Goal: Task Accomplishment & Management: Complete application form

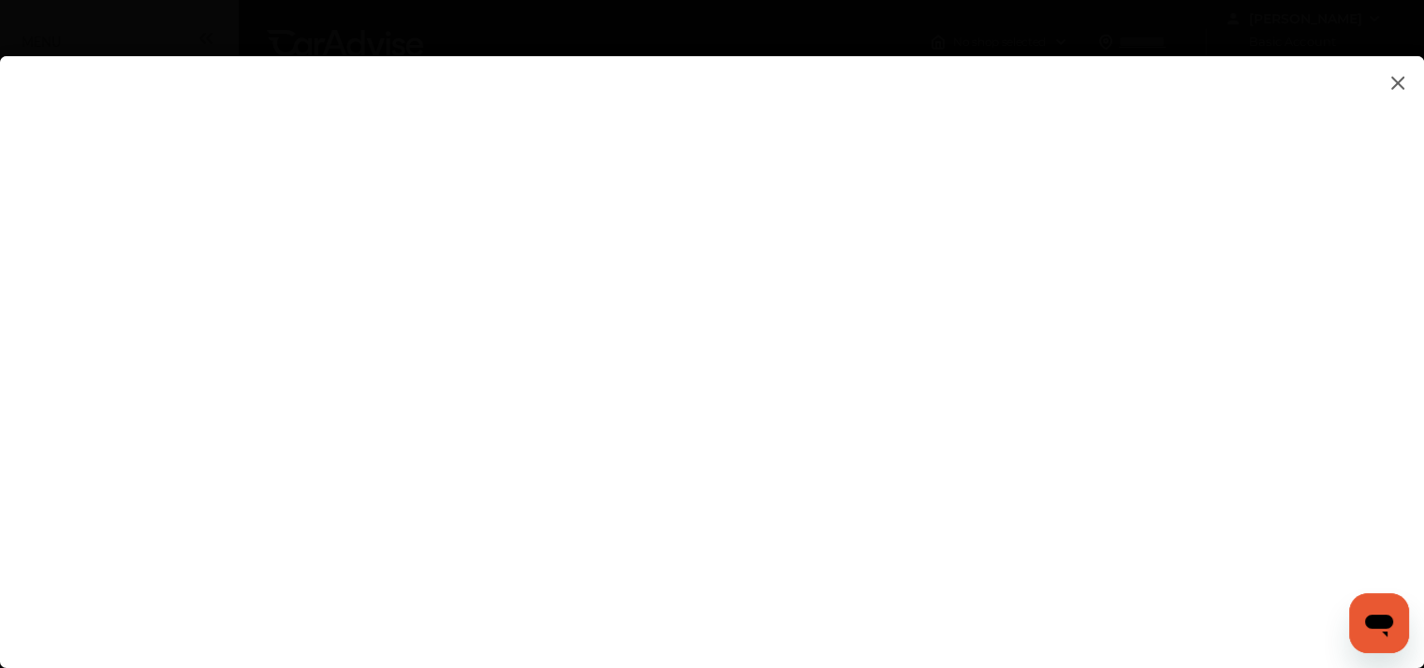
click at [1223, 252] on flutter-view at bounding box center [712, 343] width 1424 height 575
click at [1395, 80] on img at bounding box center [1397, 82] width 22 height 23
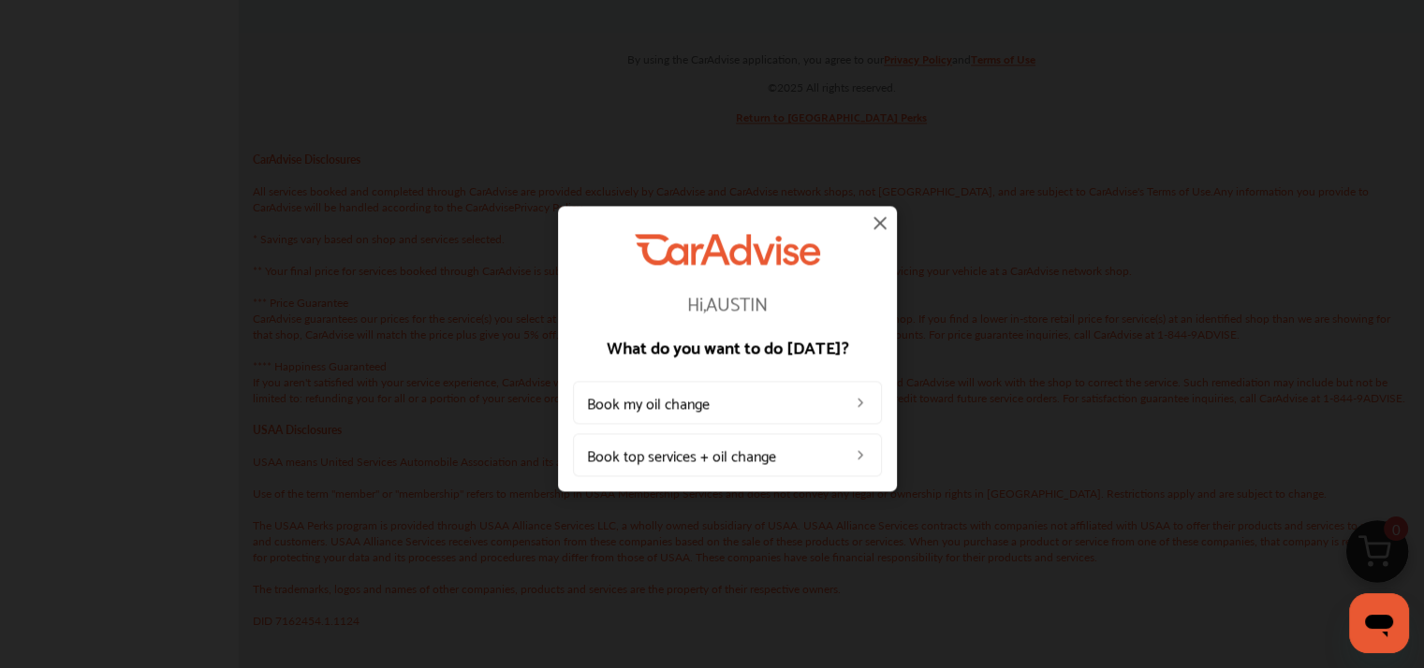
click at [873, 226] on img at bounding box center [880, 223] width 22 height 22
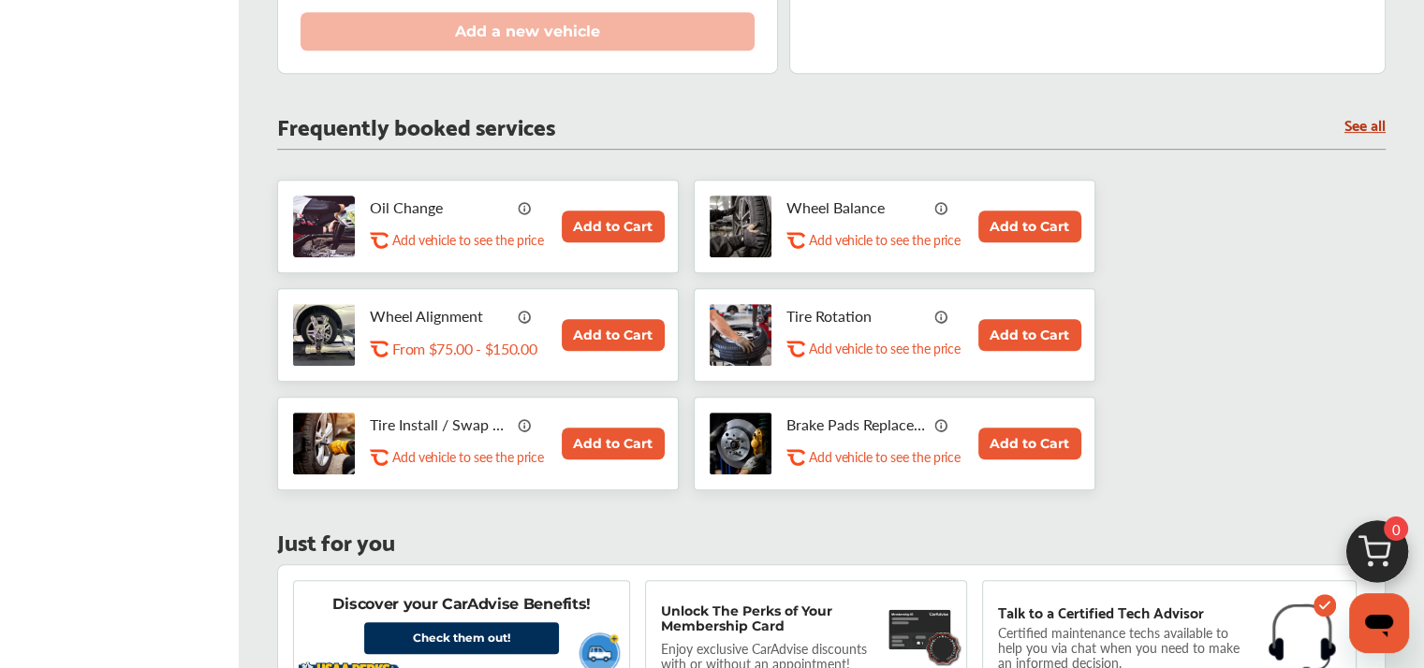
scroll to position [921, 0]
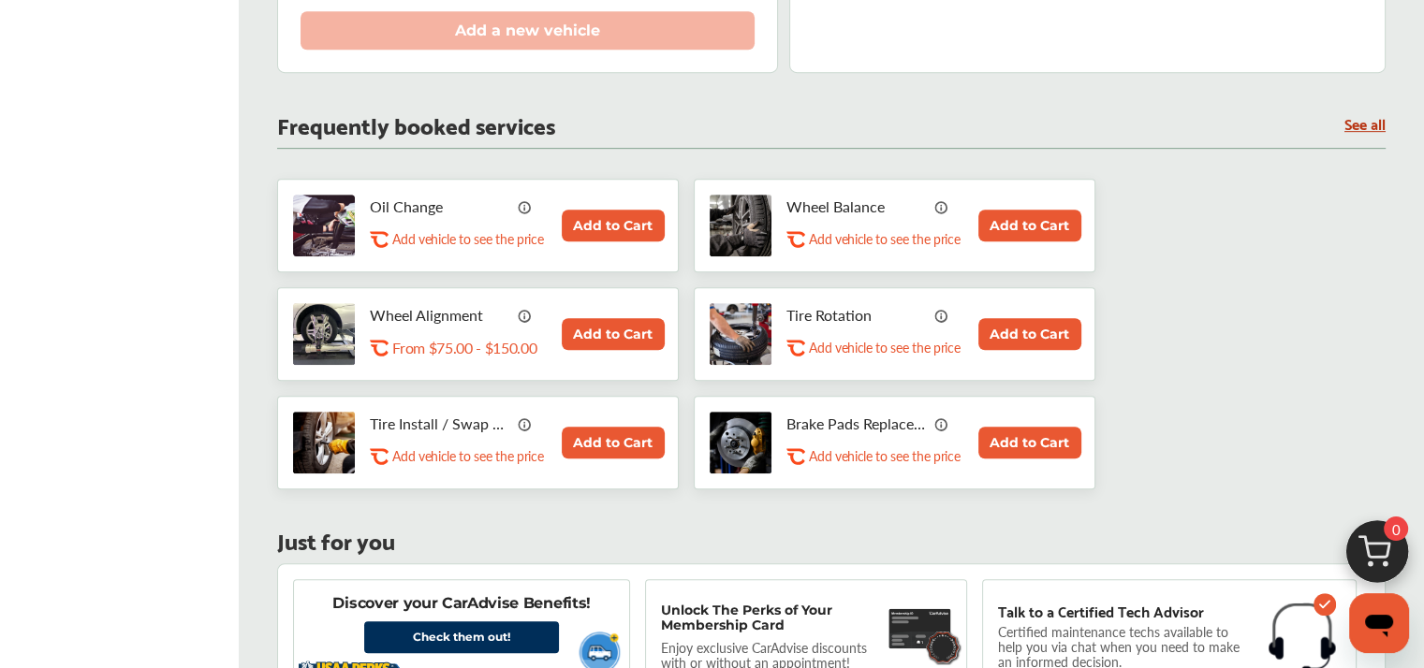
click at [526, 203] on img at bounding box center [525, 206] width 15 height 15
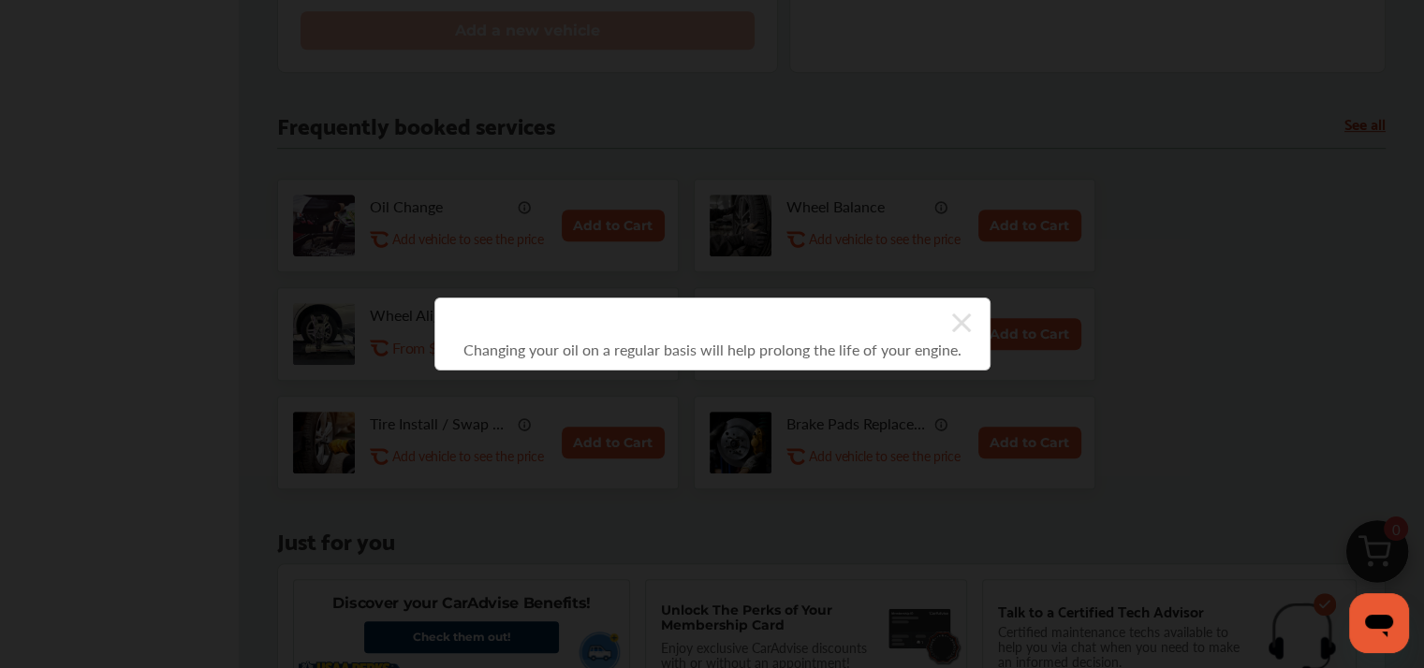
click at [961, 325] on icon at bounding box center [961, 323] width 19 height 19
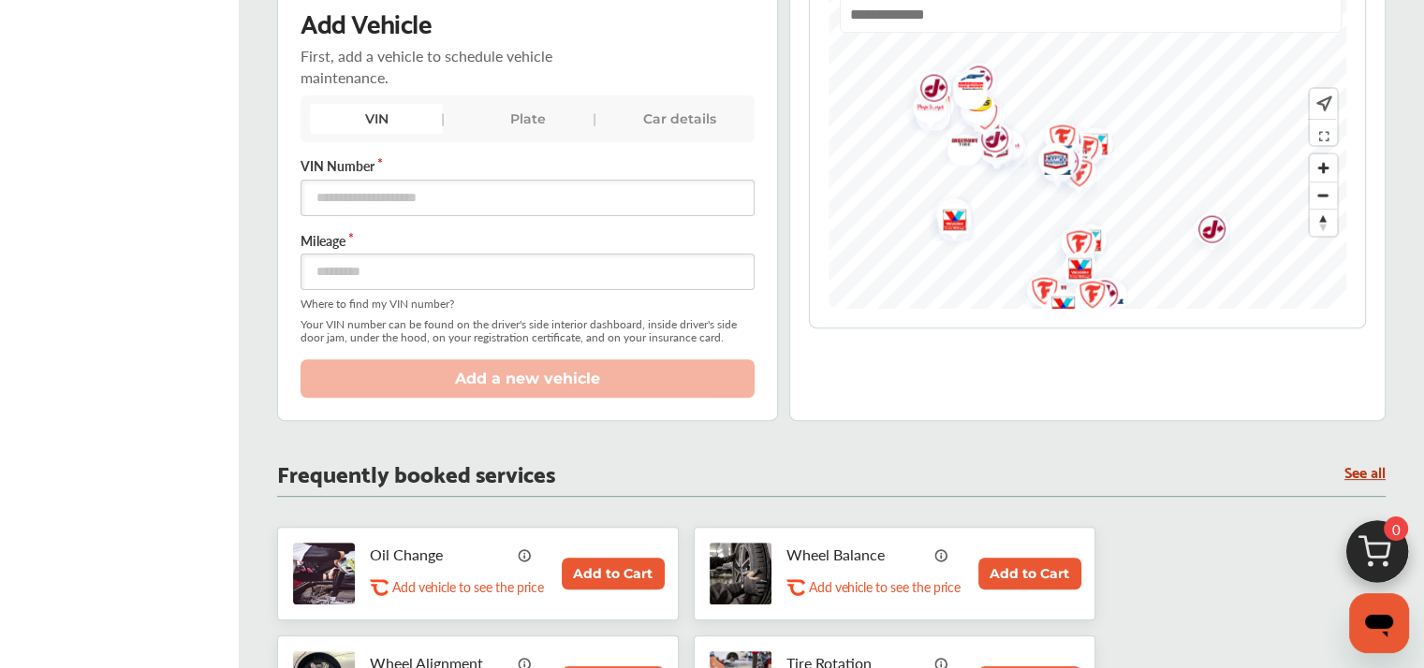
scroll to position [509, 0]
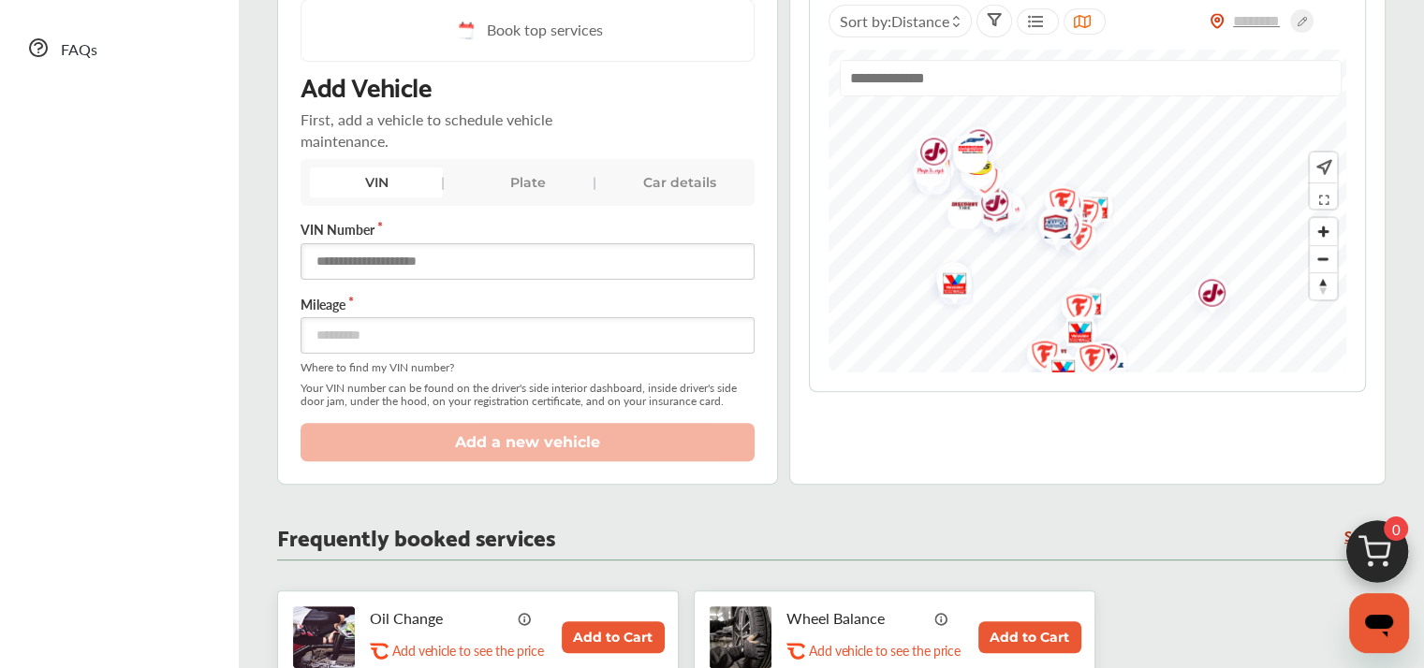
click at [431, 256] on input "text" at bounding box center [527, 261] width 454 height 37
drag, startPoint x: 521, startPoint y: 172, endPoint x: 507, endPoint y: 185, distance: 19.2
click at [507, 185] on div "Plate" at bounding box center [527, 183] width 133 height 30
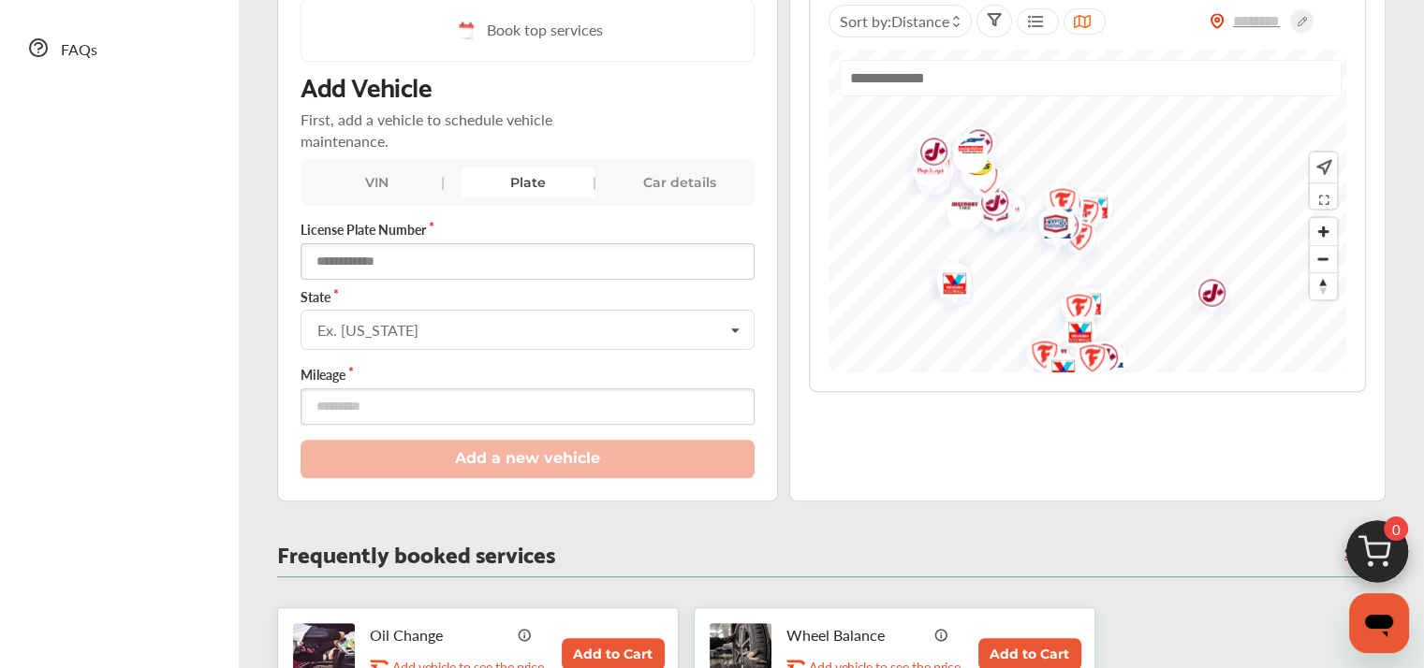
click at [457, 259] on input "text" at bounding box center [527, 261] width 454 height 37
type input "*******"
click at [418, 335] on input "text" at bounding box center [528, 329] width 452 height 37
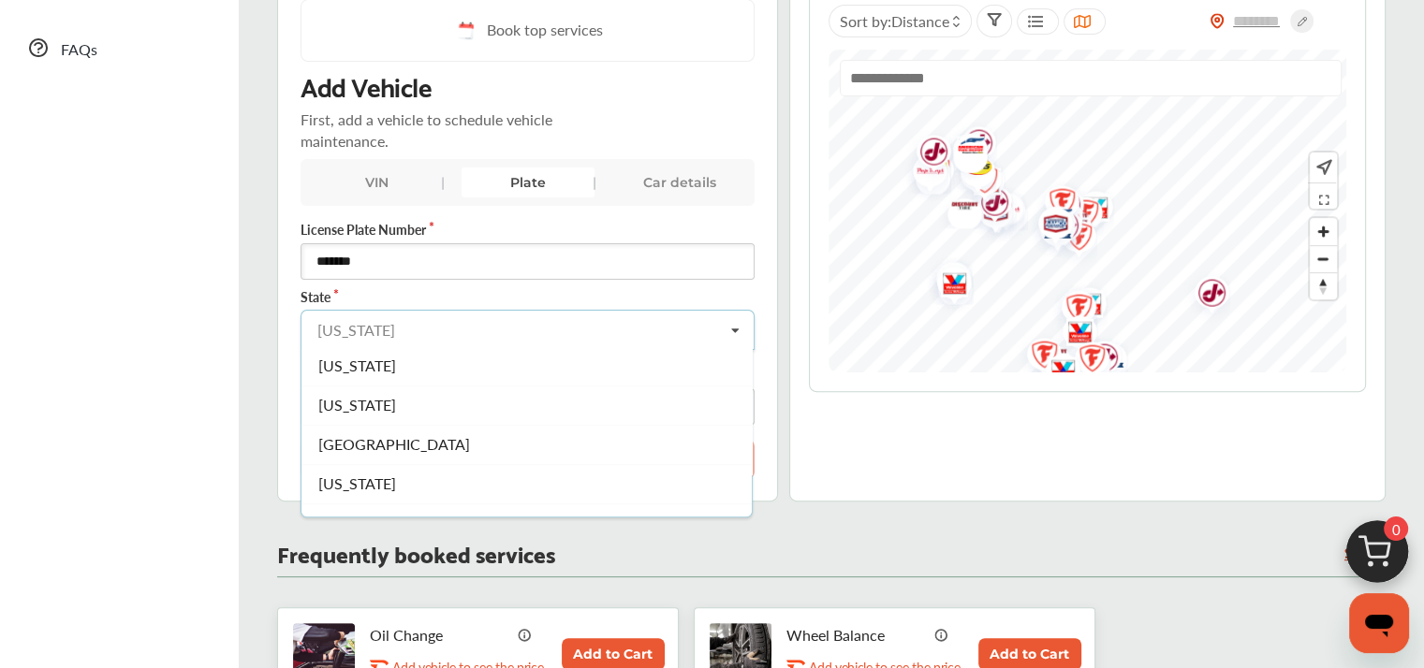
scroll to position [2014, 0]
click at [382, 474] on div "[US_STATE]" at bounding box center [526, 483] width 450 height 39
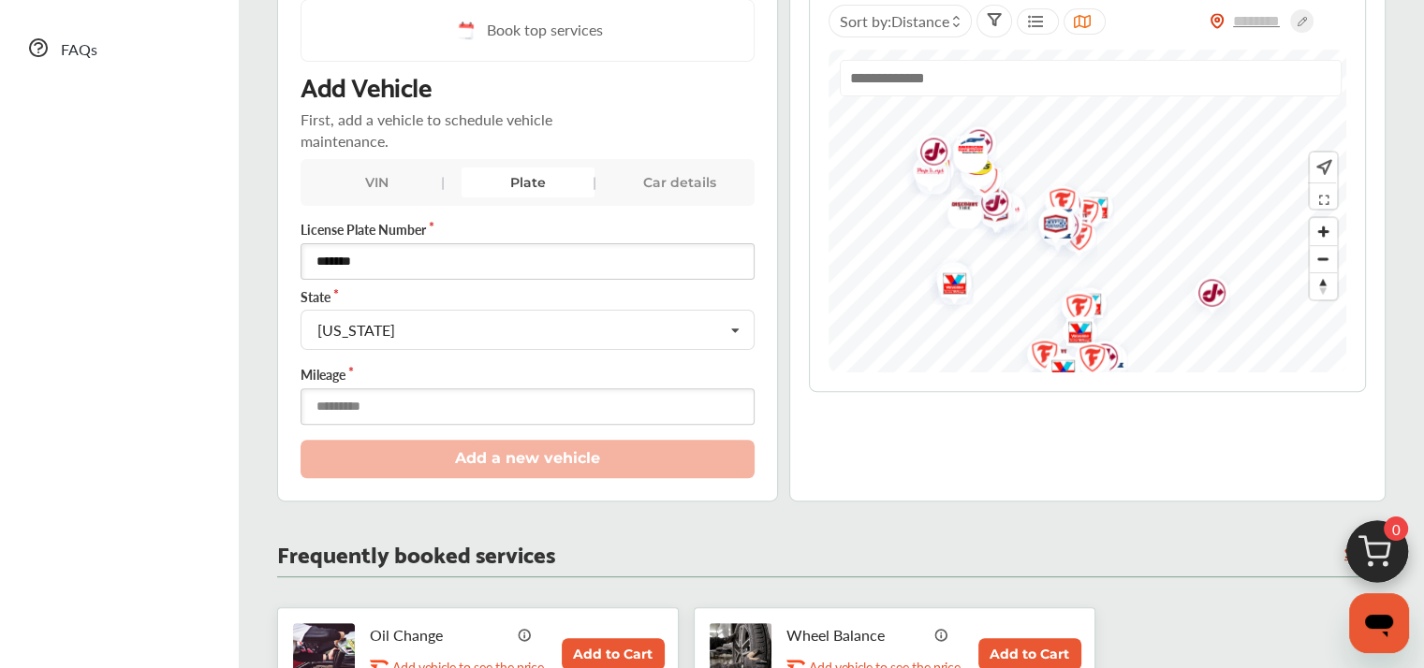
click at [399, 401] on input "number" at bounding box center [527, 406] width 454 height 37
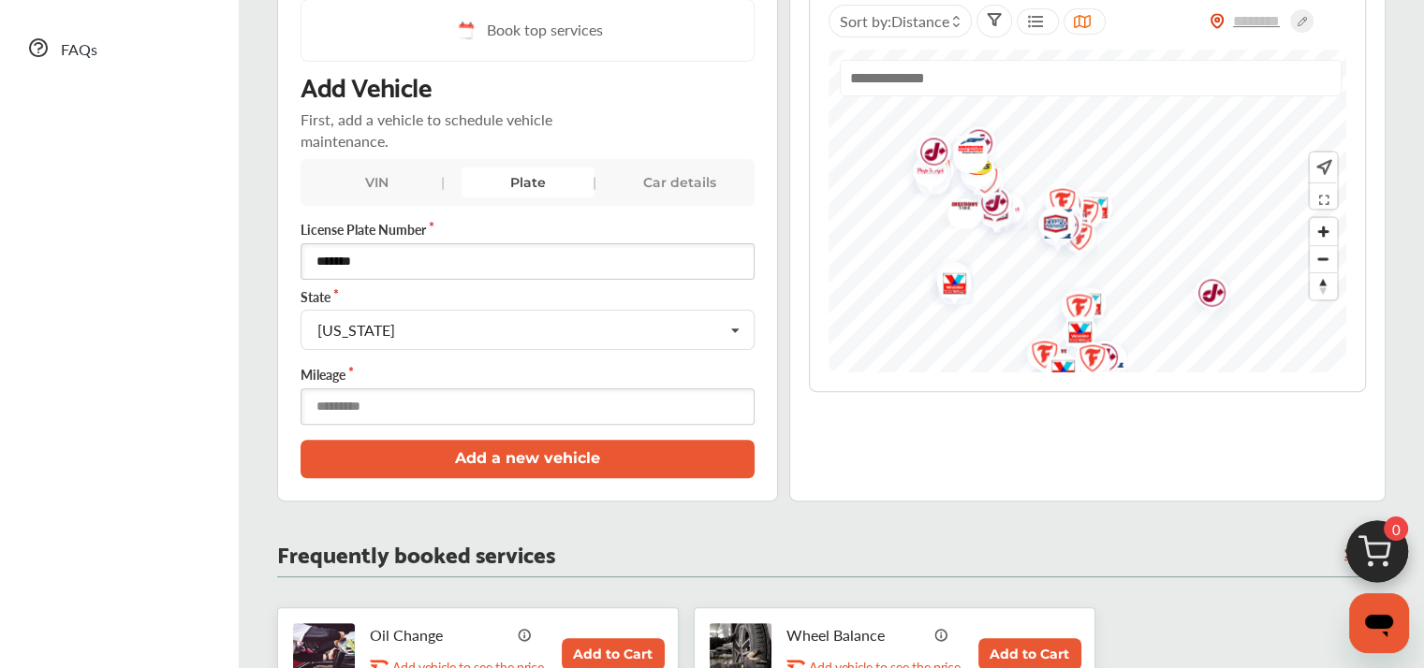
type input "*****"
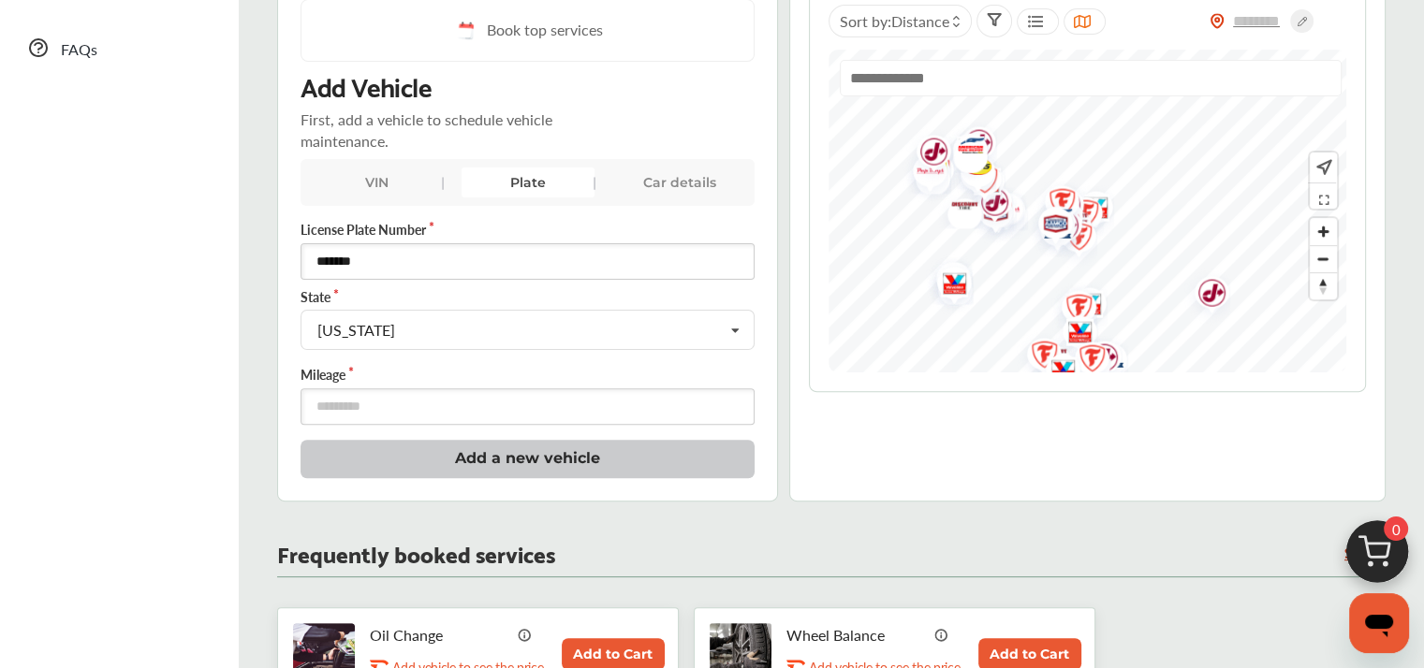
click at [502, 460] on button "Add a new vehicle" at bounding box center [527, 459] width 454 height 38
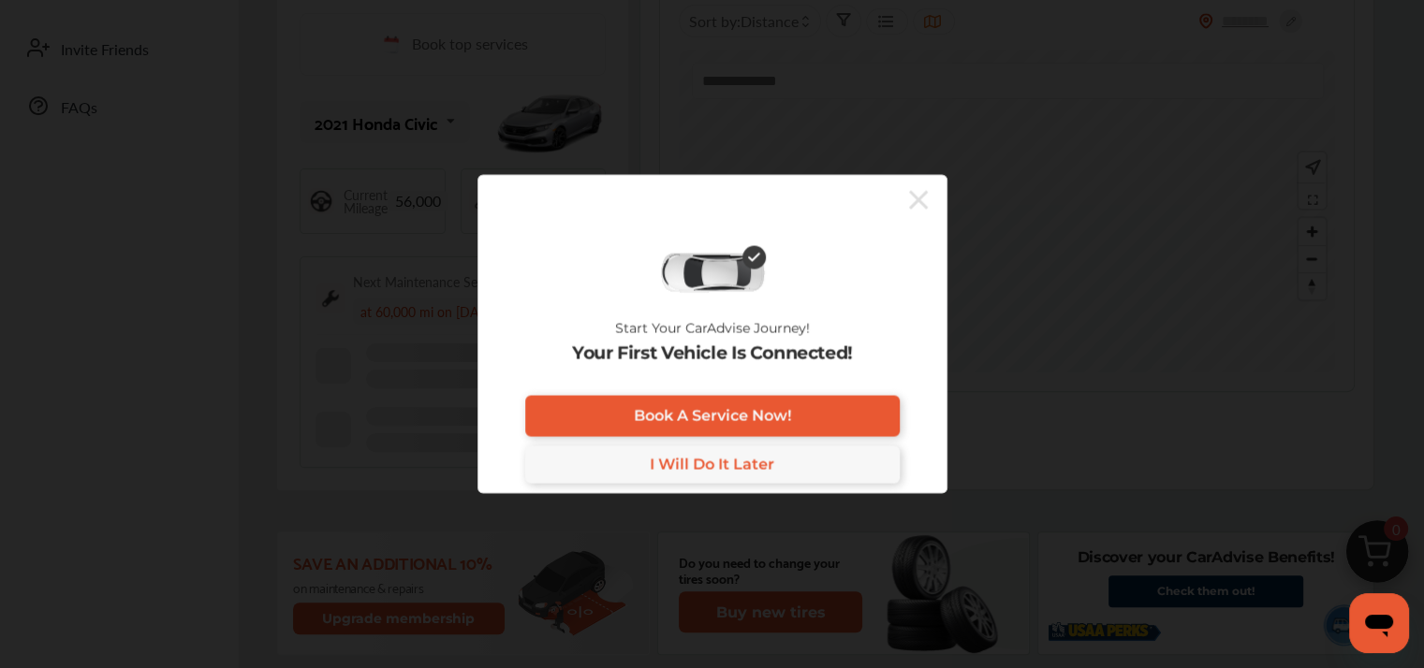
scroll to position [567, 0]
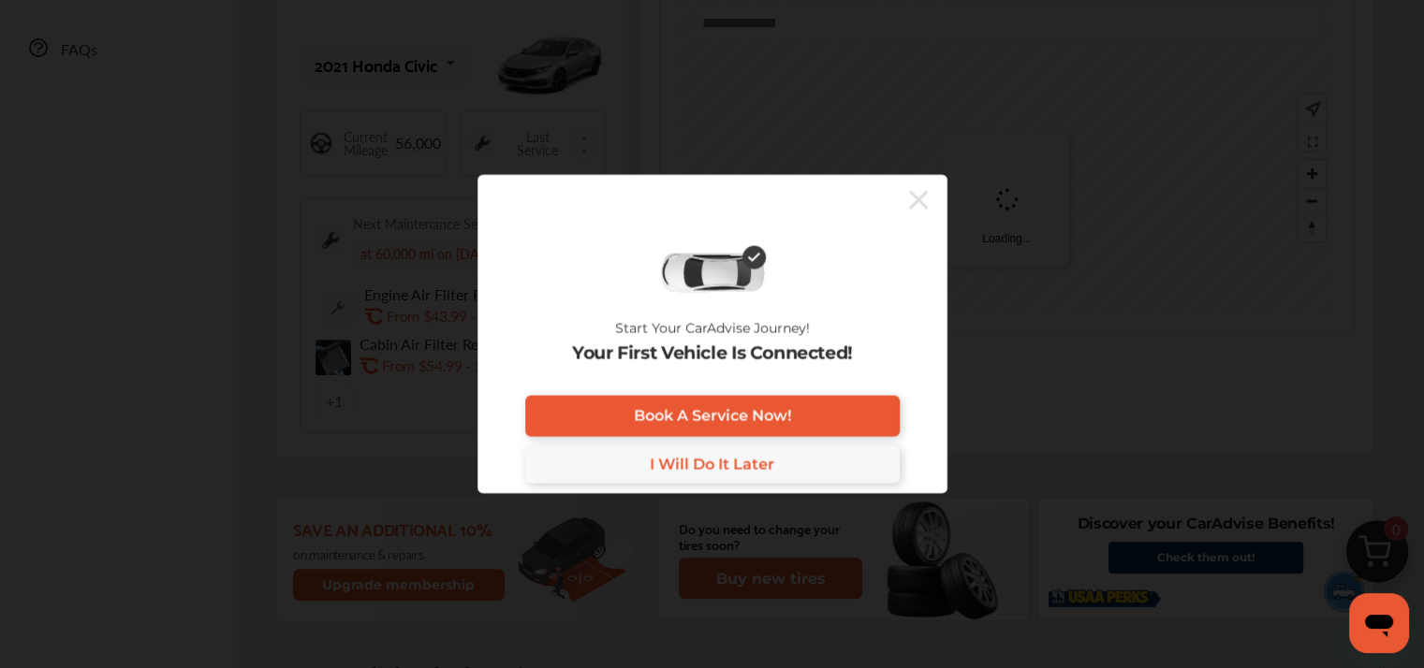
click at [724, 462] on span "I Will Do It Later" at bounding box center [712, 465] width 124 height 18
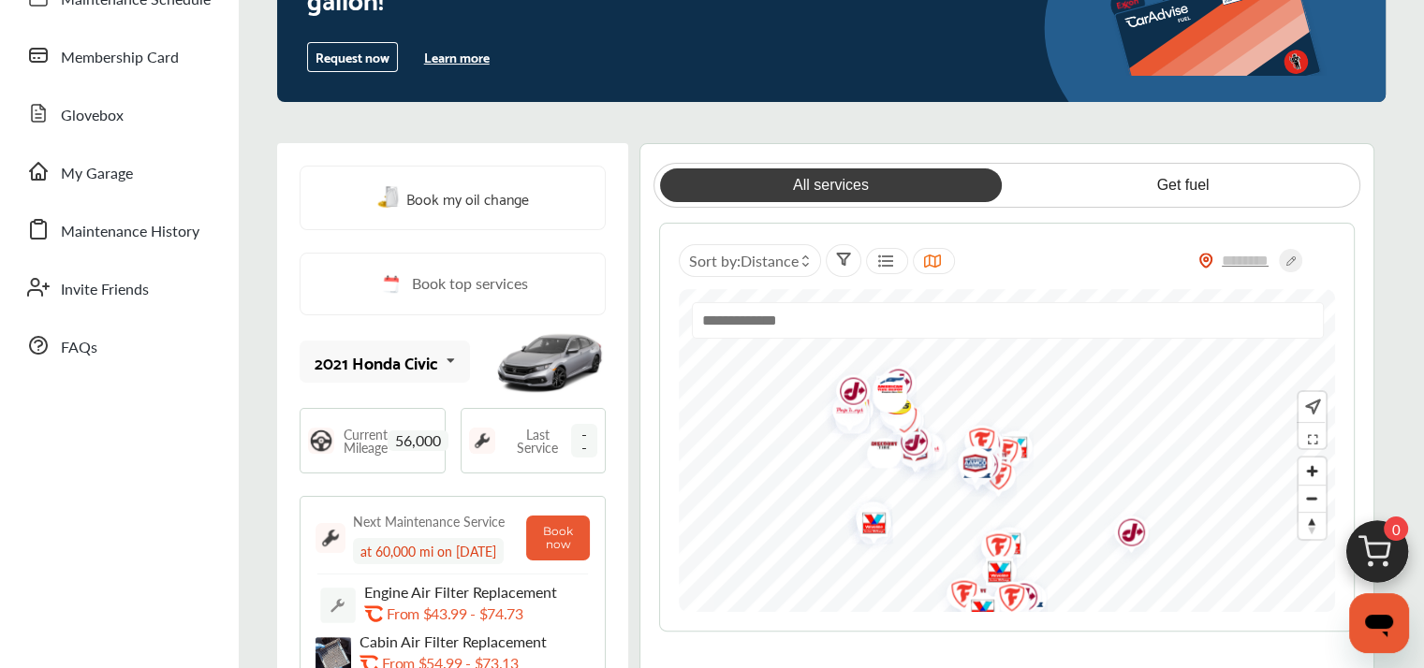
scroll to position [64, 0]
